Goal: Task Accomplishment & Management: Manage account settings

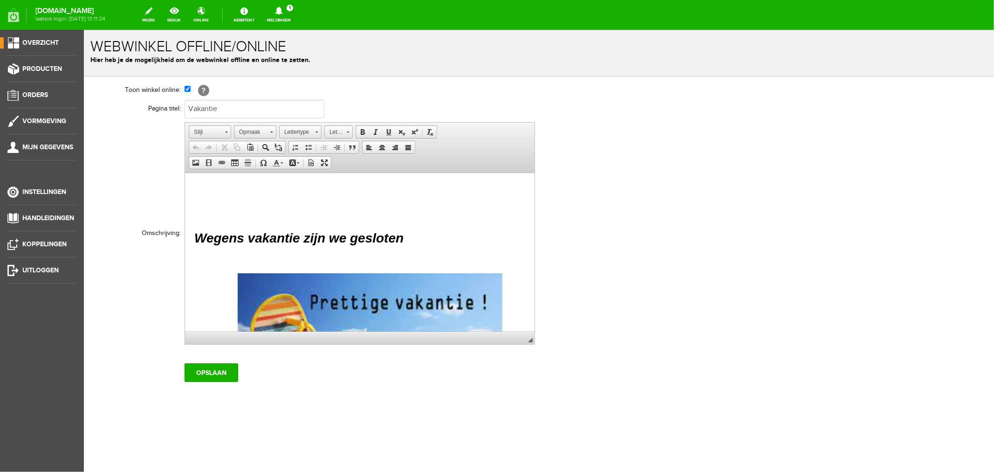
click at [282, 13] on icon at bounding box center [278, 11] width 7 height 8
click at [304, 62] on link "Er is een nieuwe order( #2689 ) geplaatst door [PERSON_NAME]" at bounding box center [278, 63] width 91 height 28
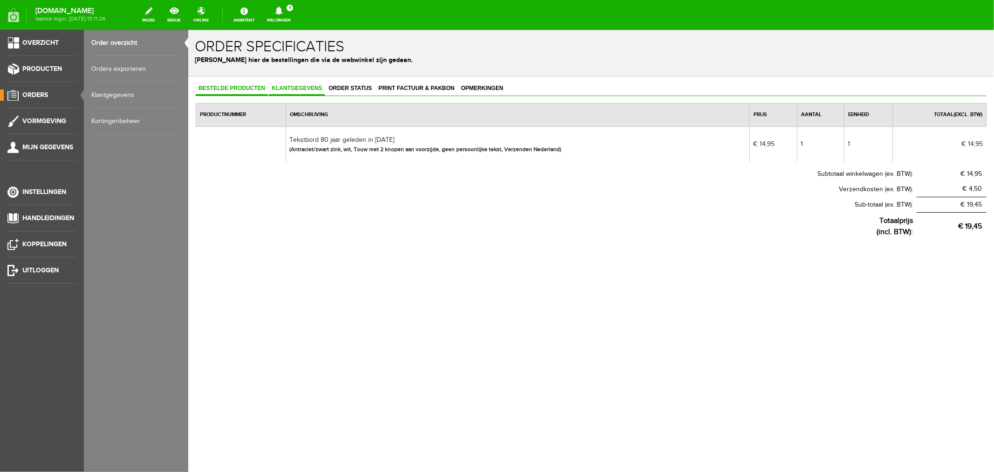
click at [302, 86] on span "Klantgegevens" at bounding box center [296, 87] width 56 height 7
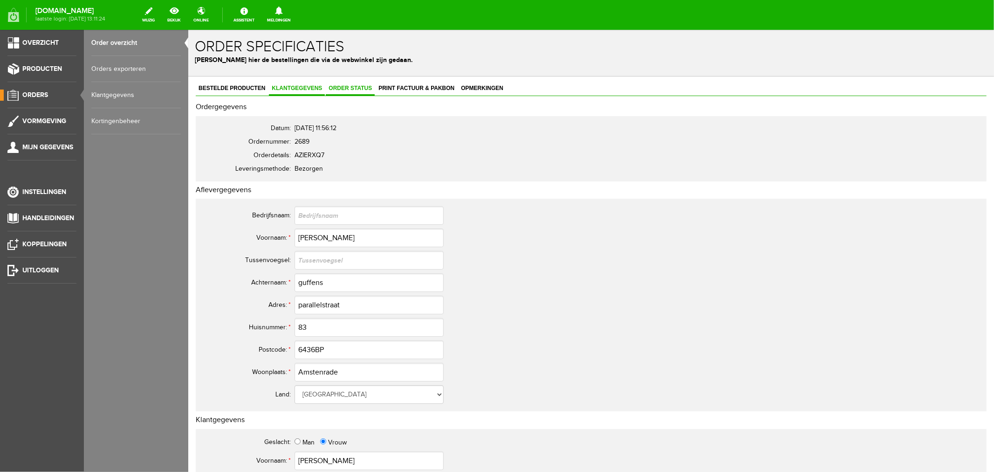
click at [349, 90] on span "Order status" at bounding box center [349, 87] width 49 height 7
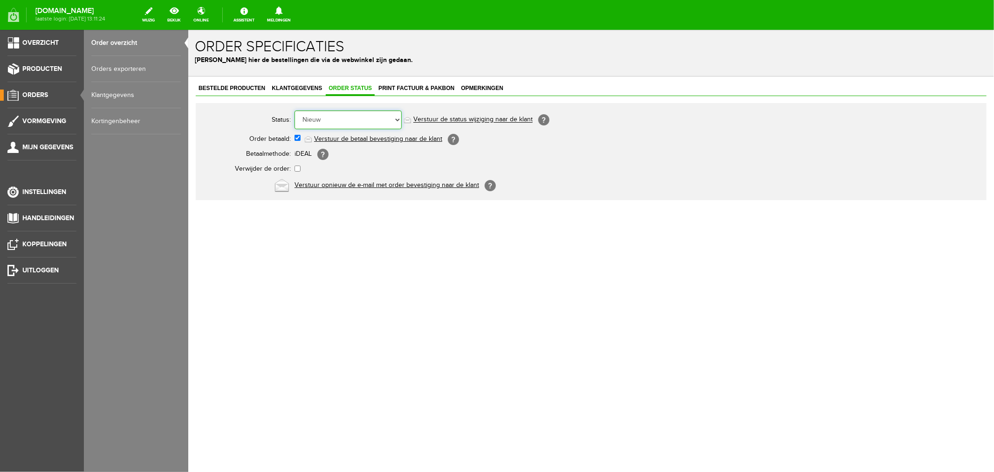
click at [318, 121] on select "Order niet afgerond Nieuw Order in behandeling Wacht op leverancier Wacht op be…" at bounding box center [347, 119] width 107 height 19
select select "2"
click at [294, 110] on select "Order niet afgerond Nieuw Order in behandeling Wacht op leverancier Wacht op be…" at bounding box center [347, 119] width 107 height 19
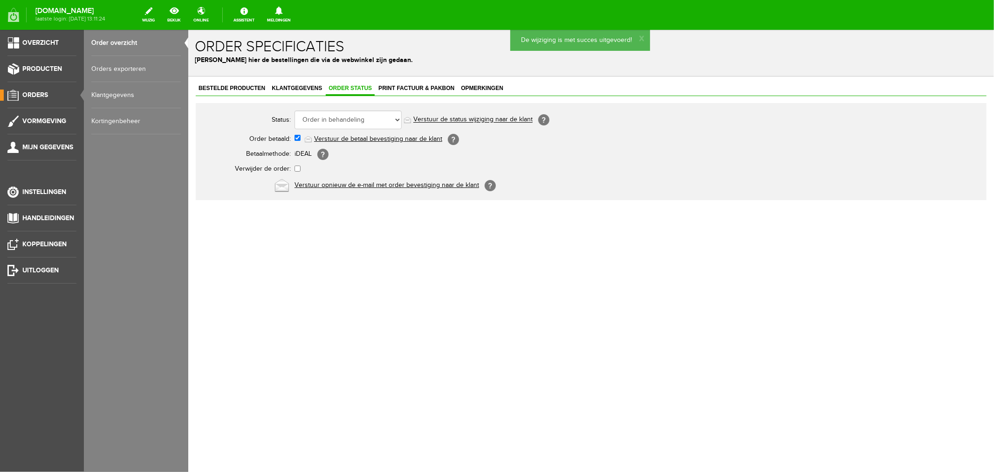
click at [442, 120] on link "Verstuur de status wijziging naar de klant" at bounding box center [472, 119] width 119 height 7
click at [397, 87] on span "Print factuur & pakbon" at bounding box center [416, 87] width 82 height 7
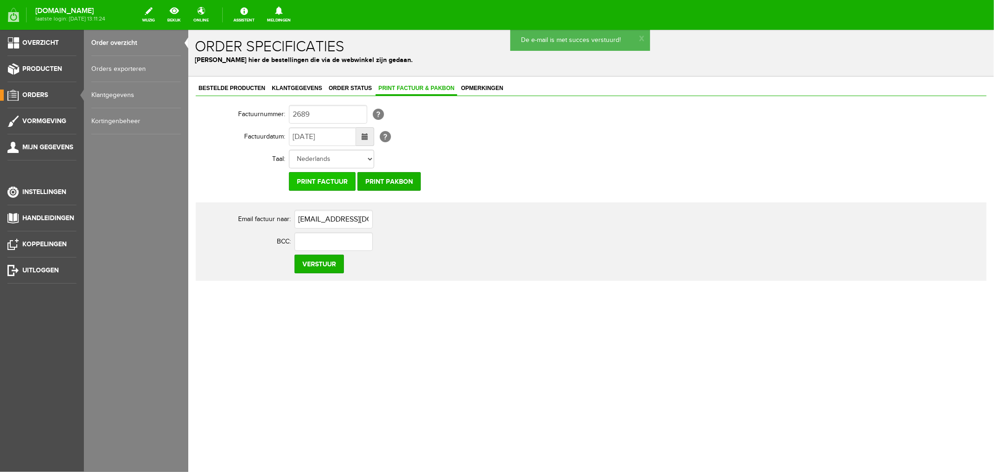
click at [319, 182] on input "Print factuur" at bounding box center [321, 180] width 67 height 19
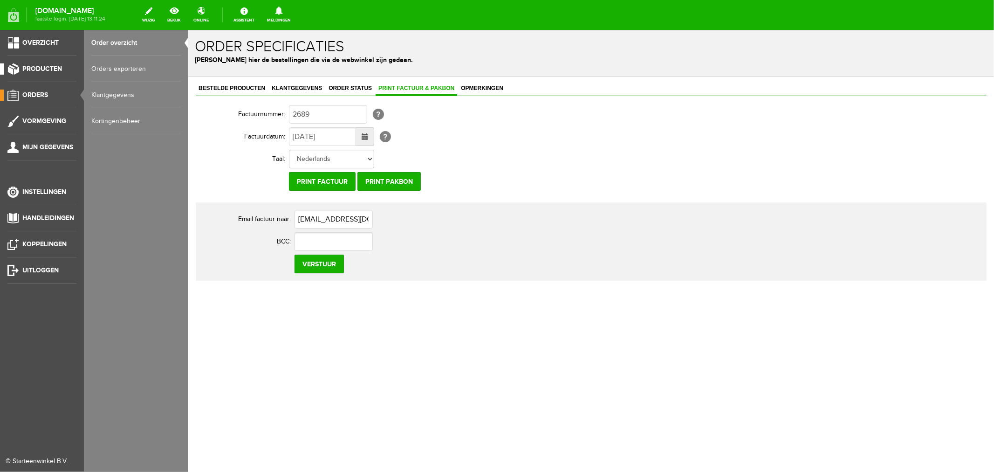
click at [31, 67] on span "Producten" at bounding box center [42, 69] width 40 height 8
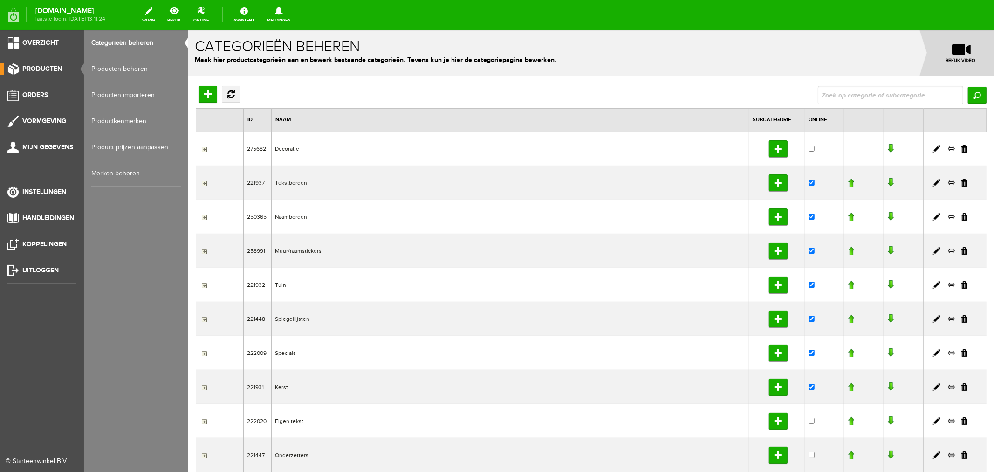
click at [137, 68] on link "Producten beheren" at bounding box center [135, 69] width 89 height 26
